Goal: Find specific page/section: Find specific page/section

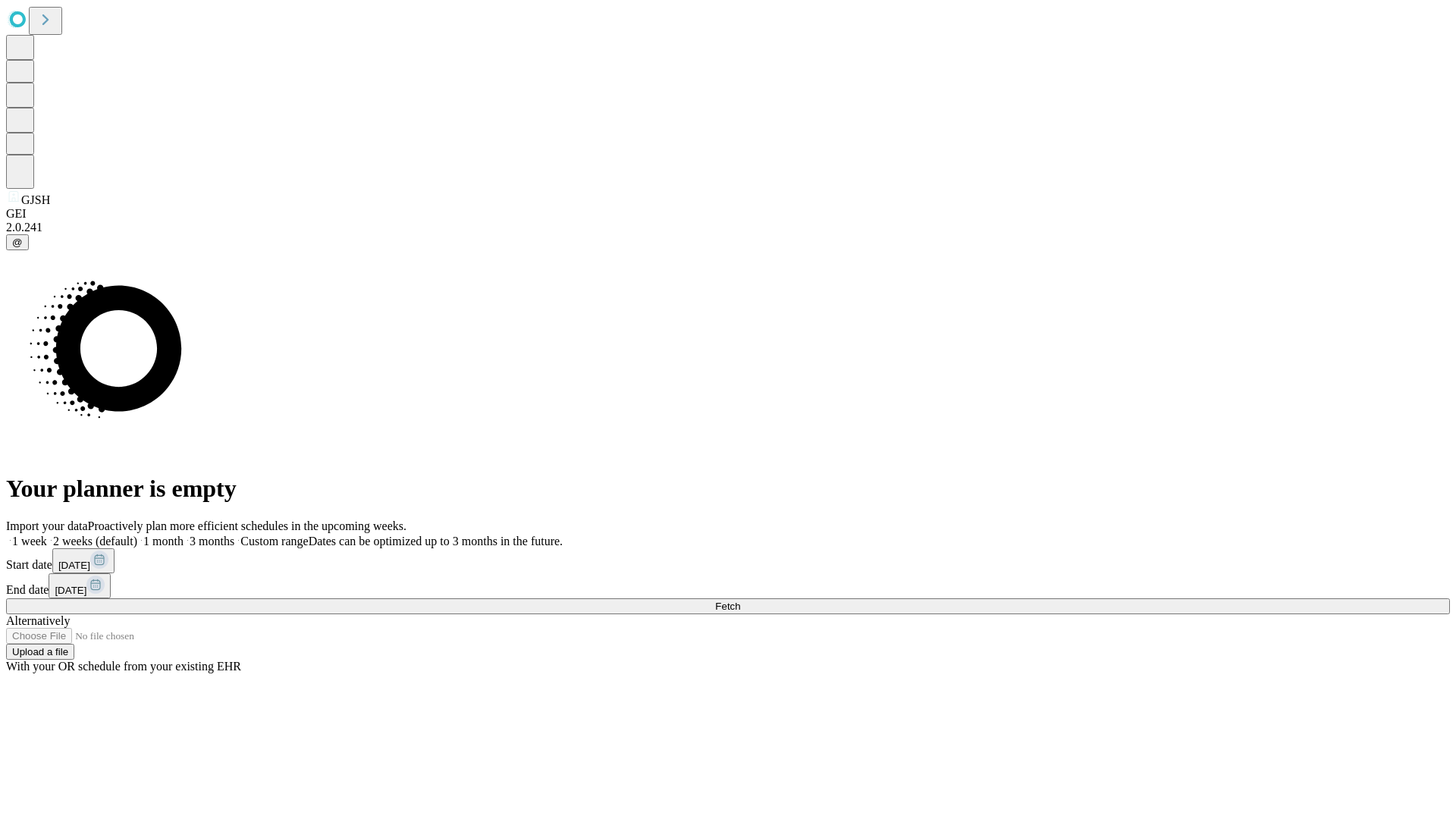
click at [740, 600] on span "Fetch" at bounding box center [727, 606] width 25 height 12
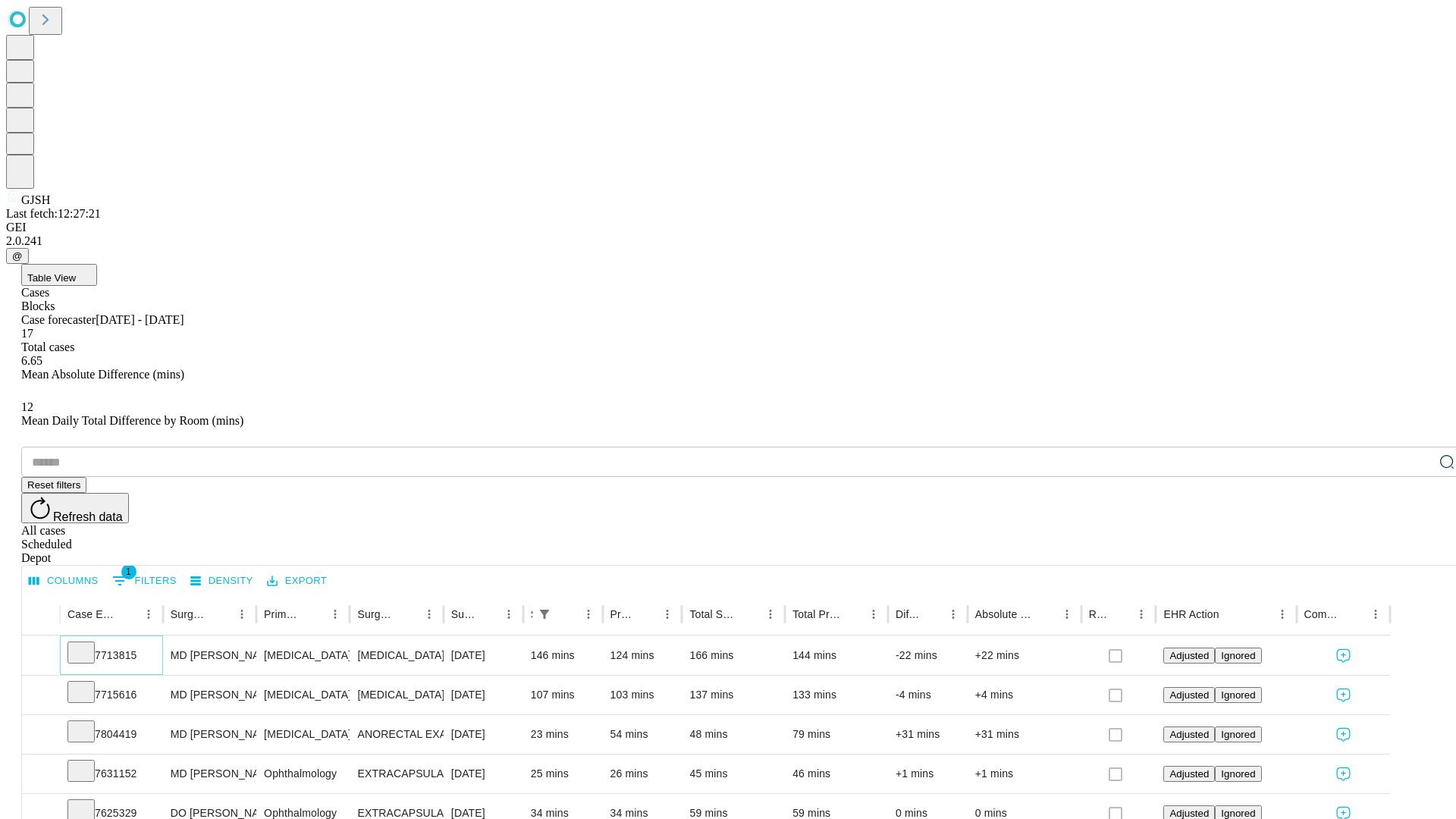
click at [89, 644] on icon at bounding box center [80, 651] width 15 height 15
